Goal: Task Accomplishment & Management: Manage account settings

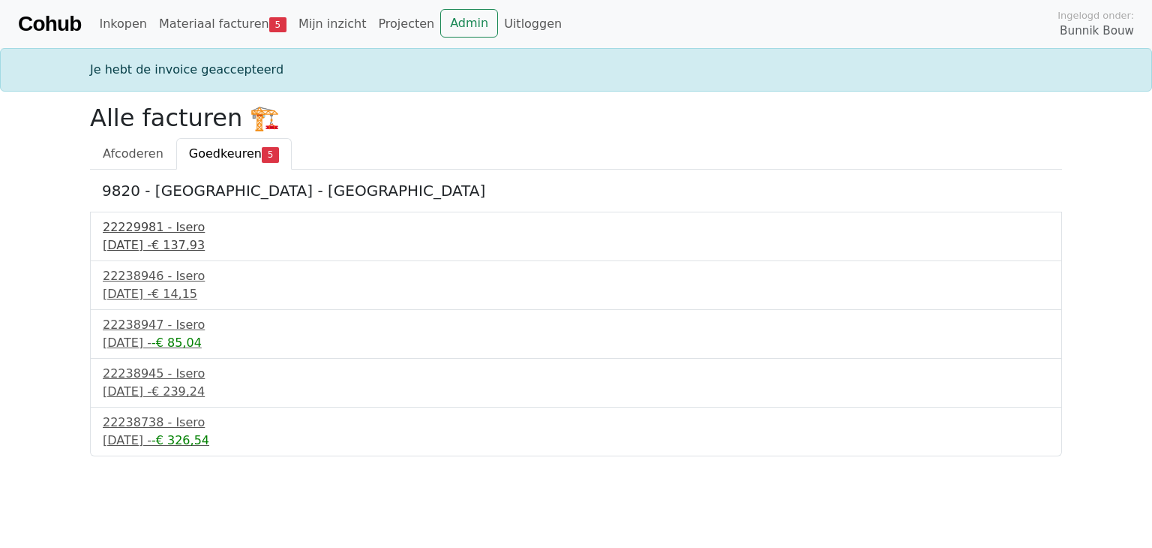
click at [142, 234] on div "22229981 - Isero" at bounding box center [576, 227] width 947 height 18
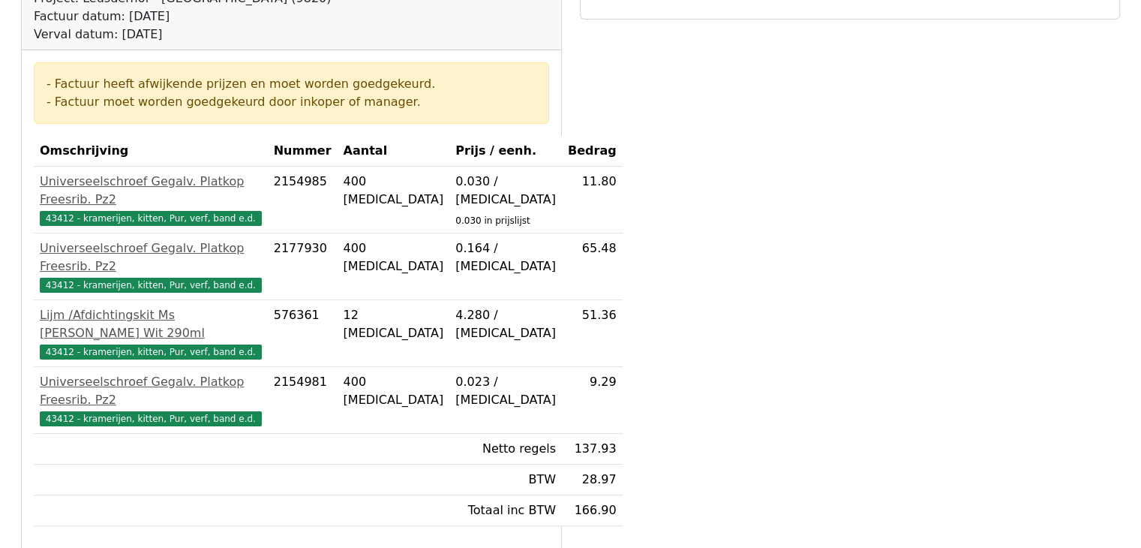
scroll to position [279, 0]
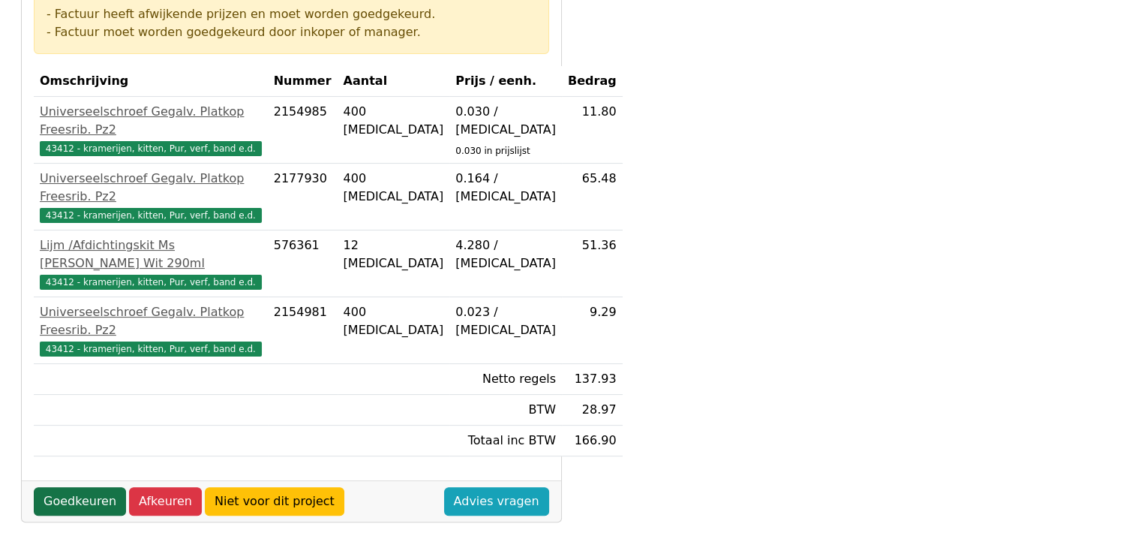
click at [84, 498] on link "Goedkeuren" at bounding box center [80, 501] width 92 height 29
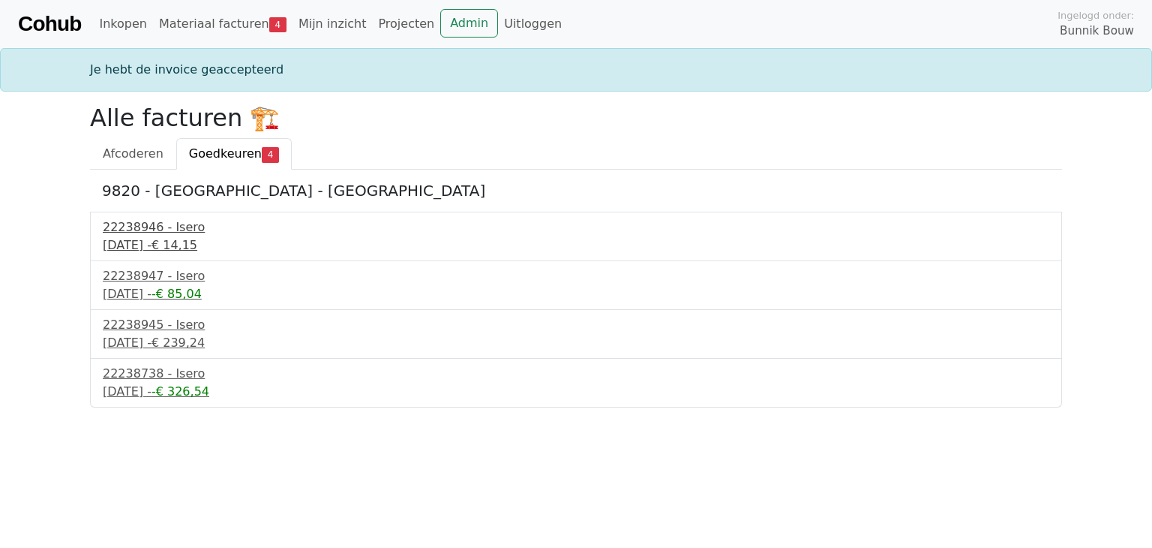
click at [162, 239] on div "17 september 2025 - € 14,15" at bounding box center [576, 245] width 947 height 18
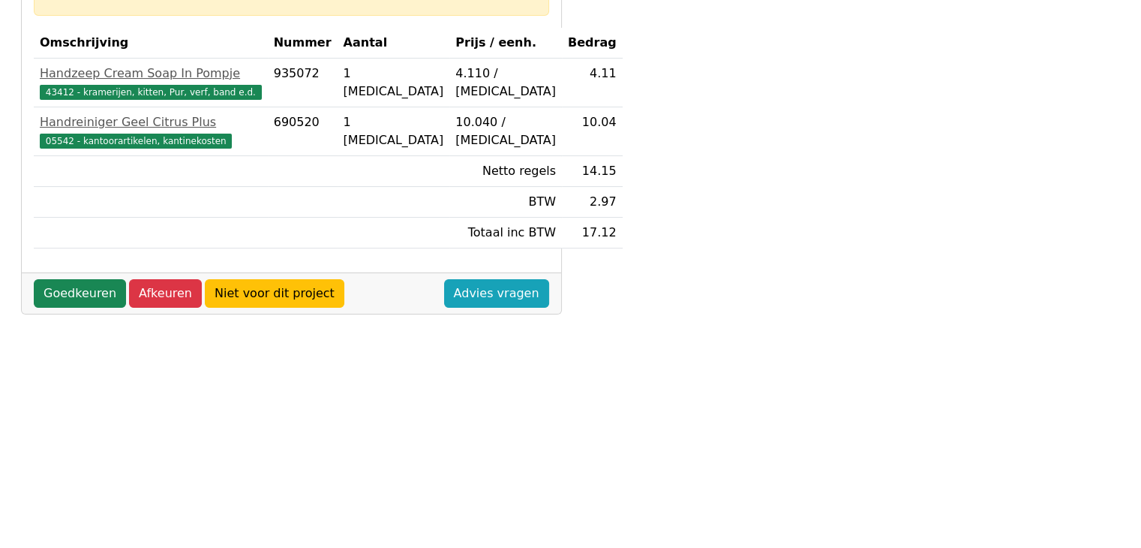
scroll to position [319, 0]
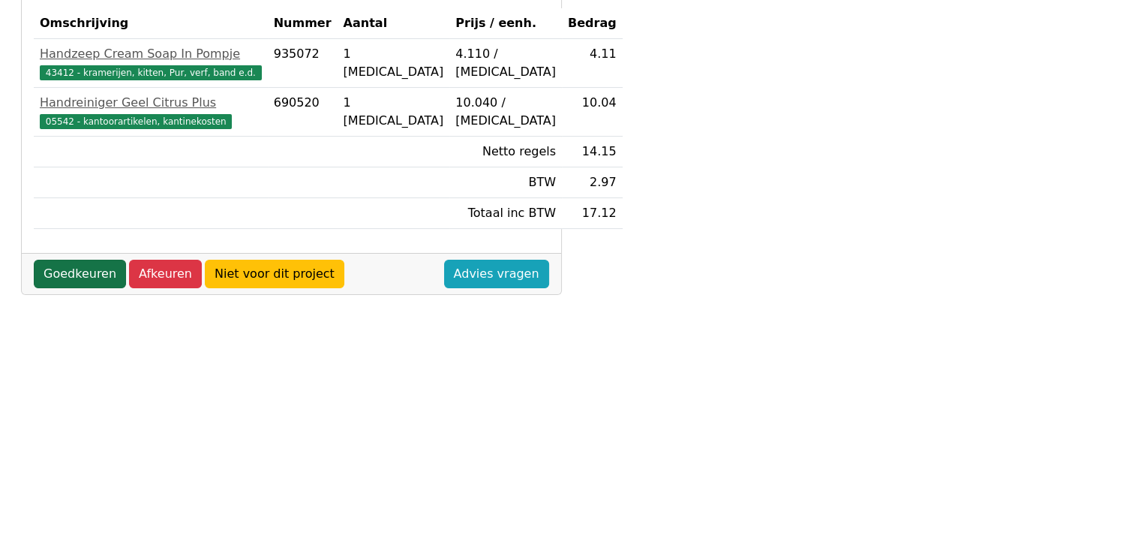
click at [63, 272] on link "Goedkeuren" at bounding box center [80, 274] width 92 height 29
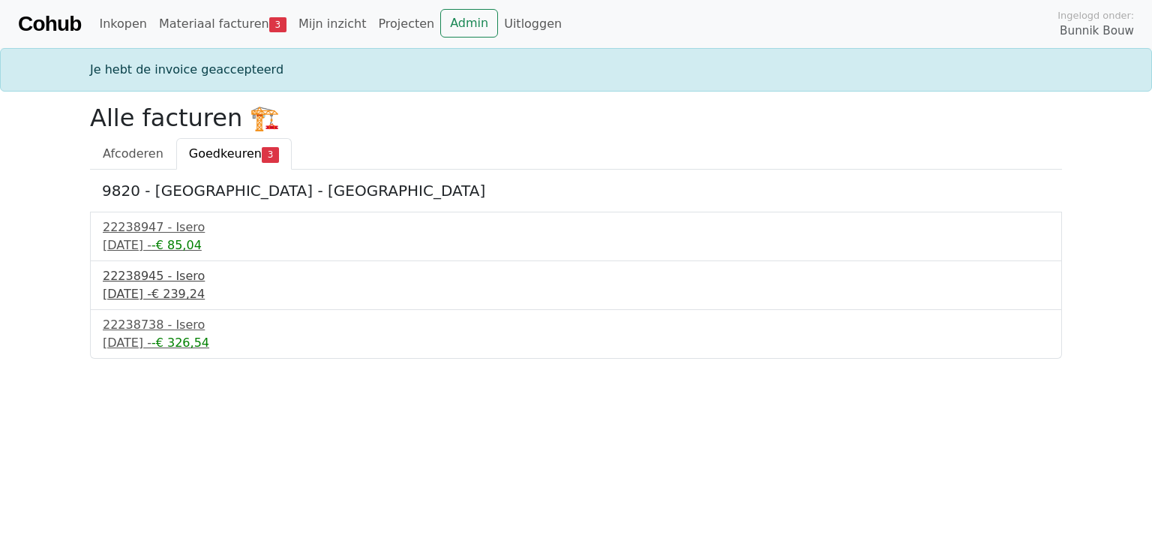
click at [182, 290] on div "17 september 2025 - € 239,24" at bounding box center [576, 294] width 947 height 18
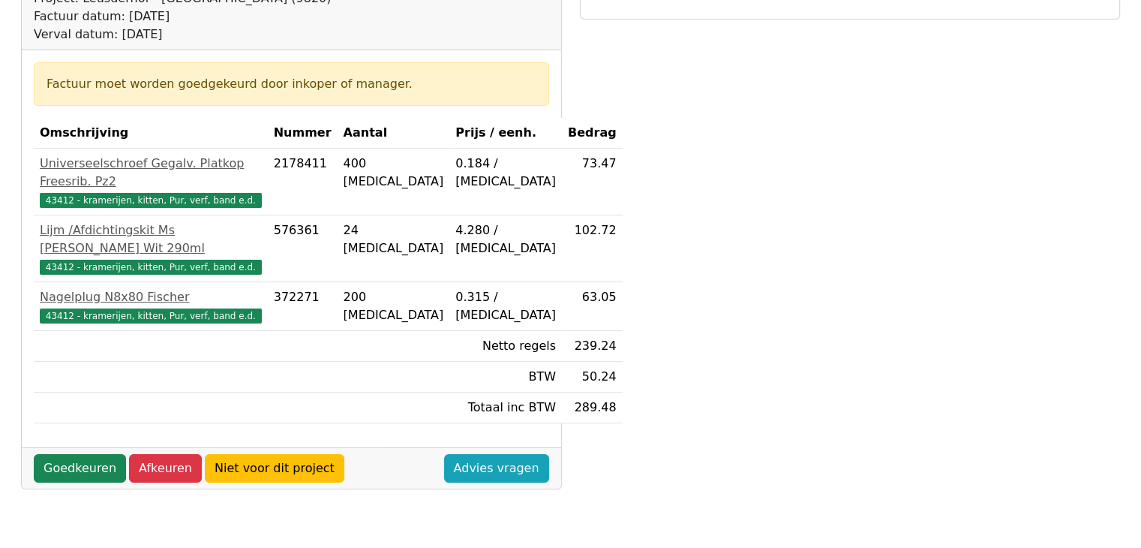
scroll to position [210, 0]
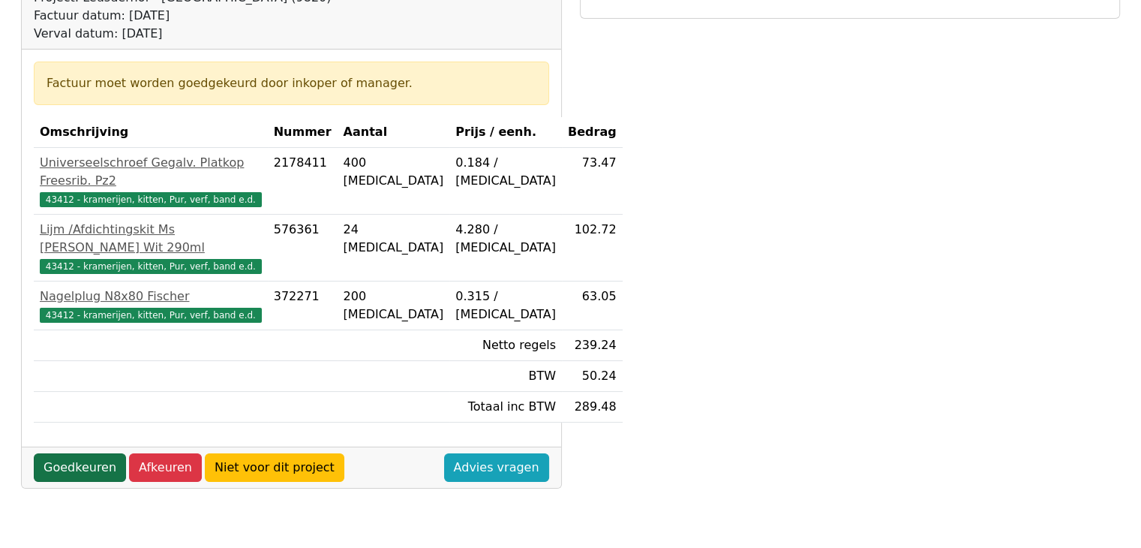
click at [84, 457] on link "Goedkeuren" at bounding box center [80, 467] width 92 height 29
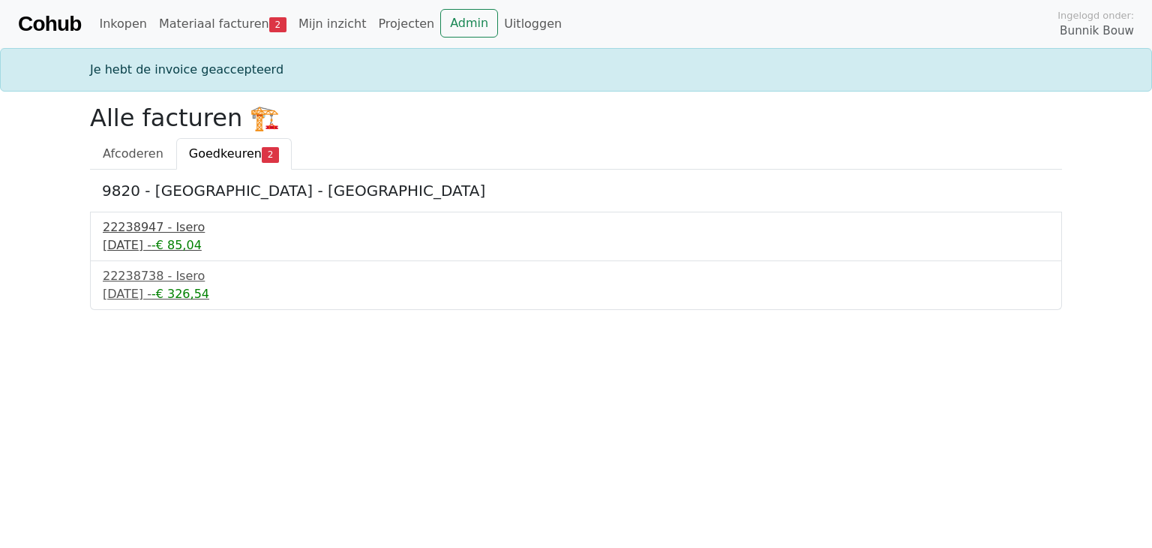
click at [170, 244] on div "17 september 2025 - -€ 85,04" at bounding box center [576, 245] width 947 height 18
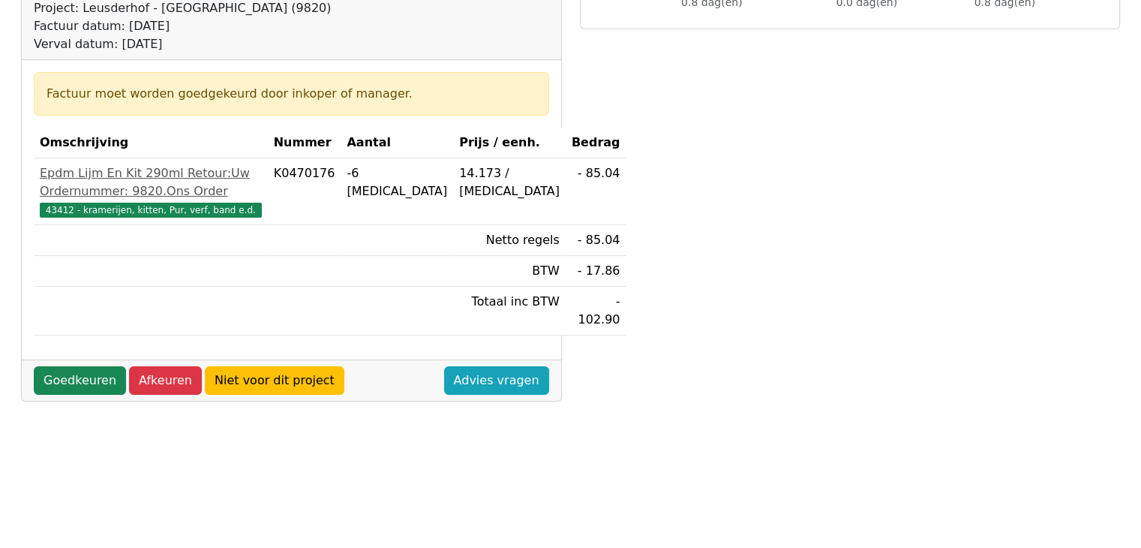
scroll to position [259, 0]
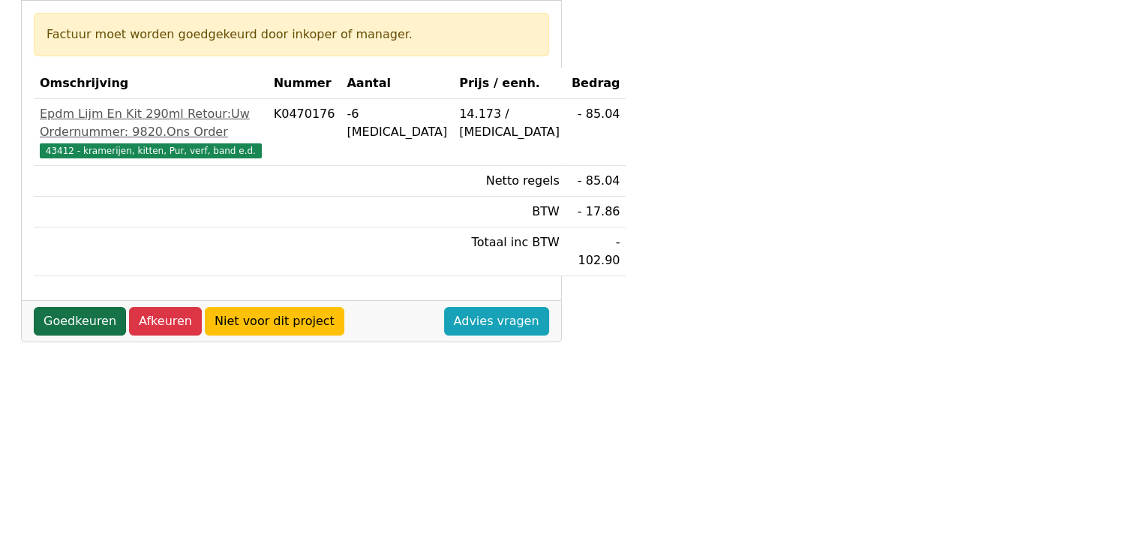
click at [74, 335] on link "Goedkeuren" at bounding box center [80, 321] width 92 height 29
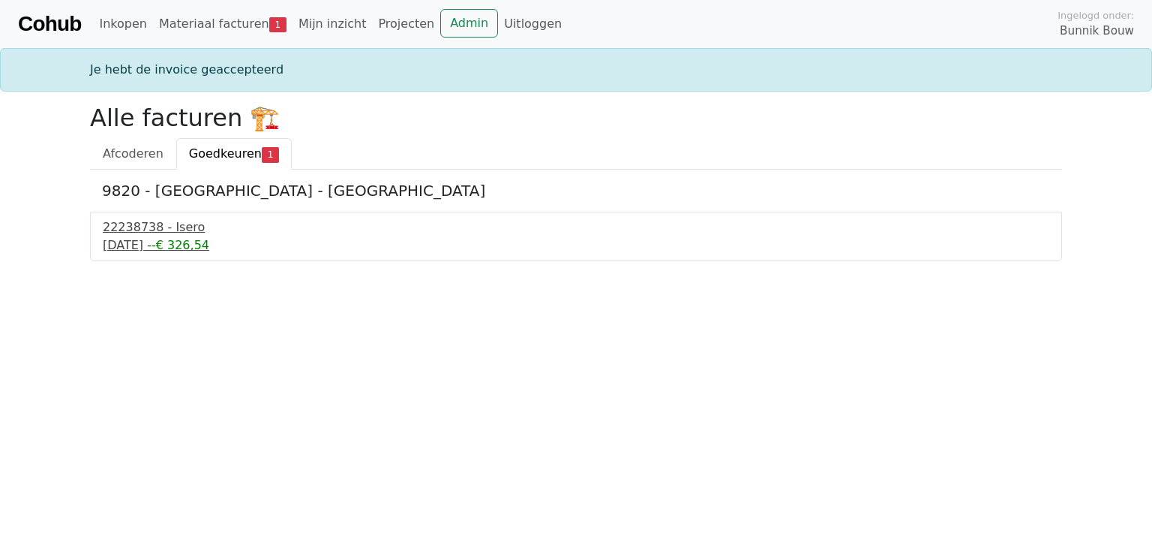
click at [161, 238] on div "17 september 2025 - -€ 326,54" at bounding box center [576, 245] width 947 height 18
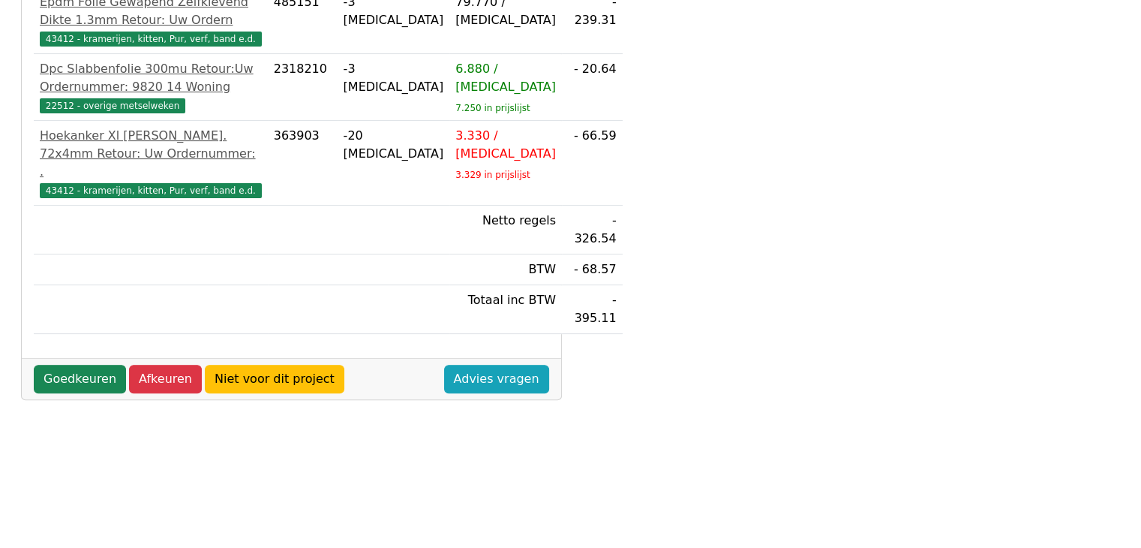
scroll to position [420, 0]
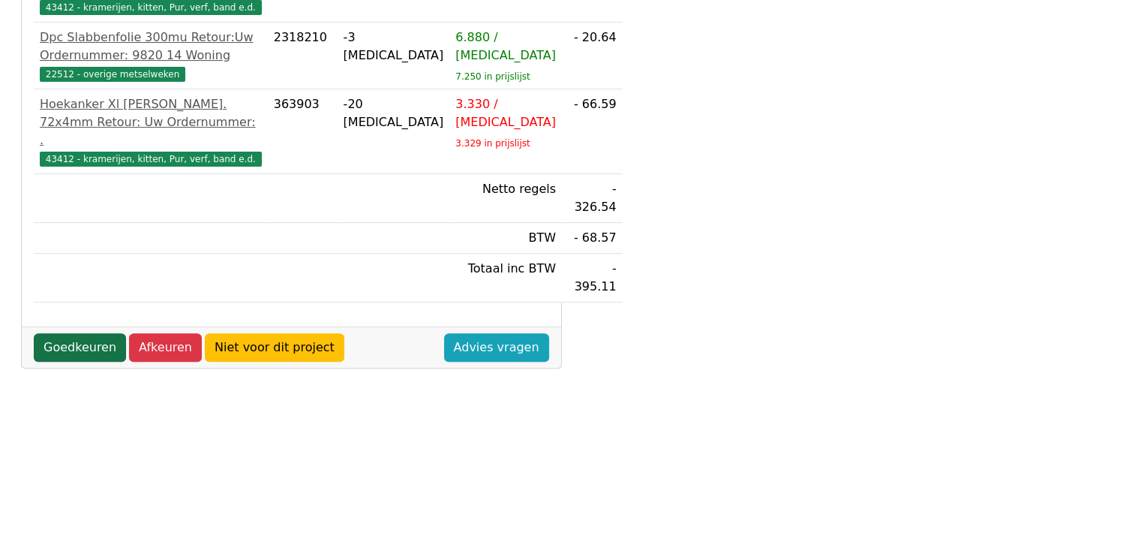
click at [80, 362] on link "Goedkeuren" at bounding box center [80, 347] width 92 height 29
